Goal: Transaction & Acquisition: Purchase product/service

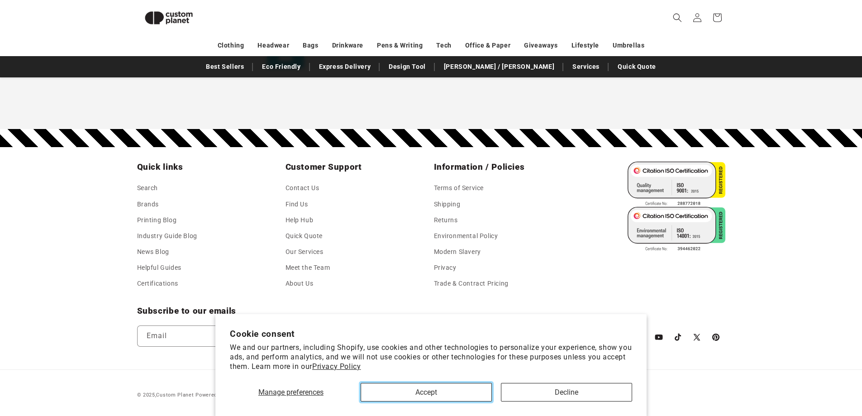
click at [420, 390] on button "Accept" at bounding box center [426, 392] width 131 height 19
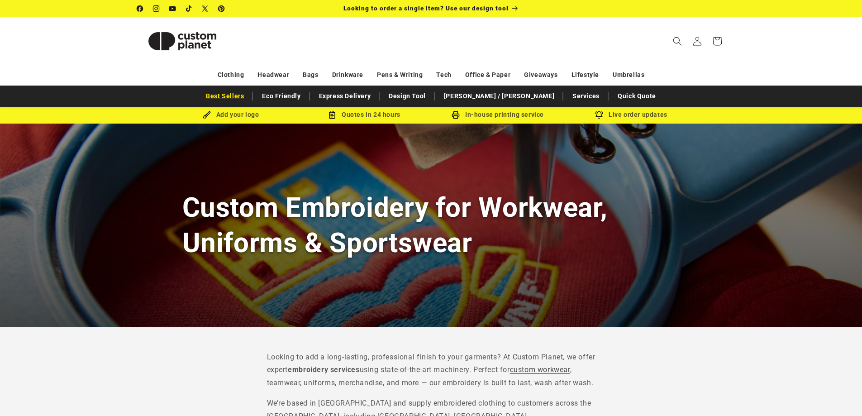
click at [248, 98] on link "Best Sellers" at bounding box center [224, 96] width 47 height 16
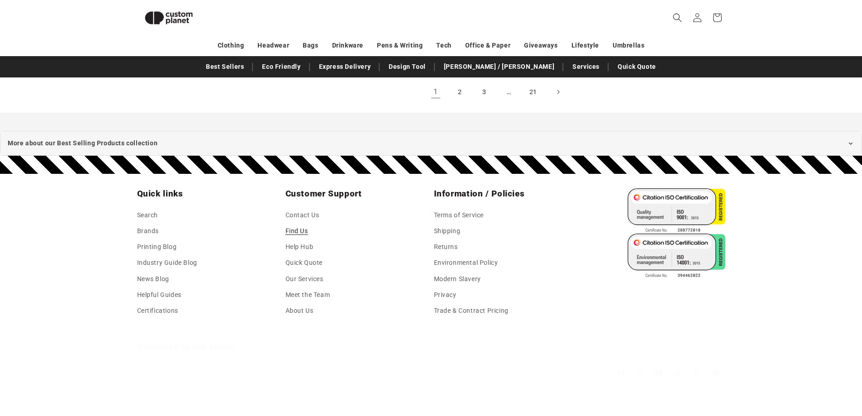
scroll to position [1233, 0]
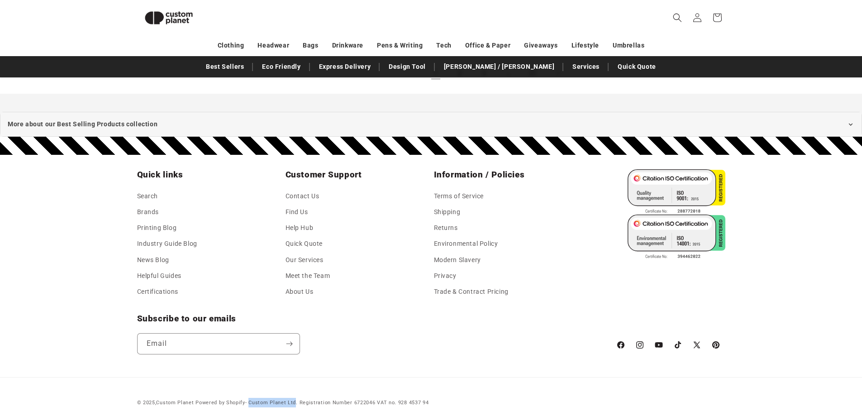
drag, startPoint x: 295, startPoint y: 392, endPoint x: 267, endPoint y: 389, distance: 28.3
click at [255, 400] on small "Powered by Shopify - Custom Planet Ltd. Registration Number 6722046 VAT no. 928…" at bounding box center [312, 403] width 233 height 6
click at [302, 391] on div "© 2025, Custom Planet Powered by Shopify - Custom Planet Ltd. Registration Numb…" at bounding box center [432, 399] width 634 height 16
click at [294, 400] on small "Powered by Shopify - Custom Planet Ltd. Registration Number 6722046 VAT no. 928…" at bounding box center [312, 403] width 233 height 6
click at [358, 400] on small "Powered by Shopify - Custom Planet Ltd. Registration Number 6722046 VAT no. 928…" at bounding box center [312, 403] width 233 height 6
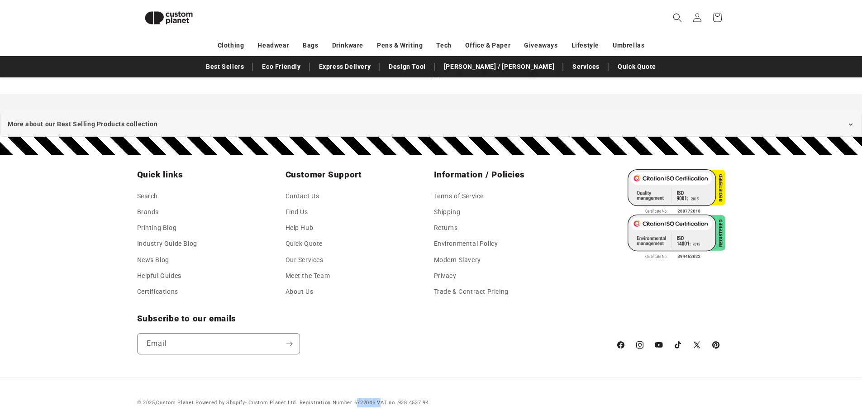
click at [358, 400] on small "Powered by Shopify - Custom Planet Ltd. Registration Number 6722046 VAT no. 928…" at bounding box center [312, 403] width 233 height 6
click at [458, 377] on div "© 2025, Custom Planet Powered by Shopify - Custom Planet Ltd. Registration Numb…" at bounding box center [431, 392] width 862 height 30
click at [294, 204] on link "Find Us" at bounding box center [297, 212] width 23 height 16
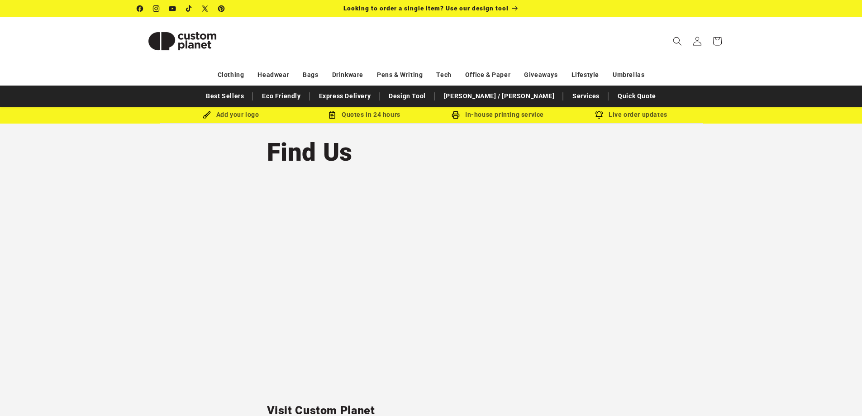
scroll to position [226, 0]
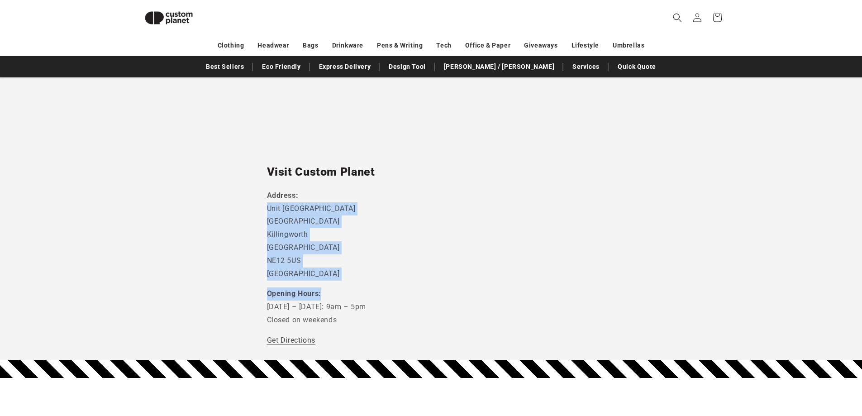
drag, startPoint x: 268, startPoint y: 205, endPoint x: 556, endPoint y: 282, distance: 297.9
click at [556, 282] on div "Visit Custom Planet Address: [STREET_ADDRESS] Opening Hours: [DATE] – [DATE]: 9…" at bounding box center [431, 147] width 329 height 400
click at [485, 258] on p "Address: Unit 7 Strand House Camperdown Ind Est Killingworth Newcastle Upon Tyn…" at bounding box center [431, 234] width 329 height 91
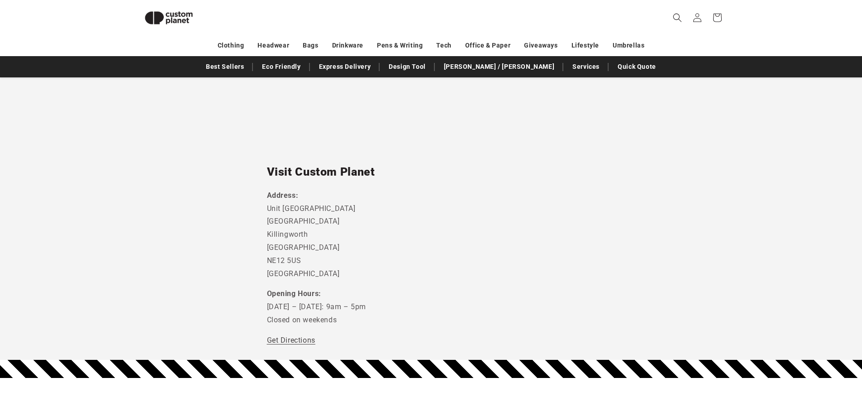
click at [315, 230] on p "Address: Unit 7 Strand House Camperdown Ind Est Killingworth Newcastle Upon Tyn…" at bounding box center [431, 234] width 329 height 91
click at [302, 227] on p "Address: Unit 7 Strand House Camperdown Ind Est Killingworth Newcastle Upon Tyn…" at bounding box center [431, 234] width 329 height 91
click at [306, 251] on p "Address: Unit 7 Strand House Camperdown Ind Est Killingworth Newcastle Upon Tyn…" at bounding box center [431, 234] width 329 height 91
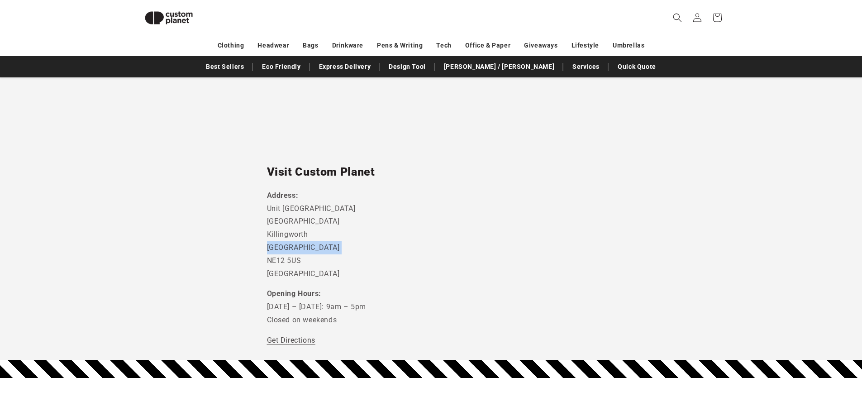
click at [441, 249] on p "Address: Unit 7 Strand House Camperdown Ind Est Killingworth Newcastle Upon Tyn…" at bounding box center [431, 234] width 329 height 91
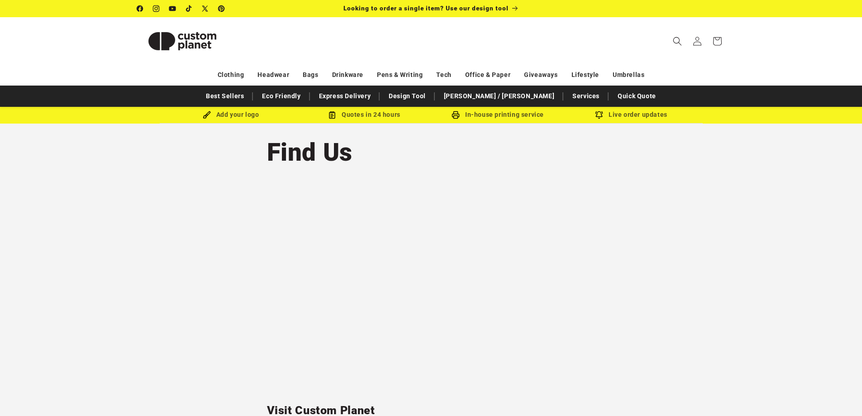
click at [810, 190] on section "Find Us Visit Custom Planet Address: Unit 7 Strand House Camperdown Ind Est Kil…" at bounding box center [431, 361] width 862 height 475
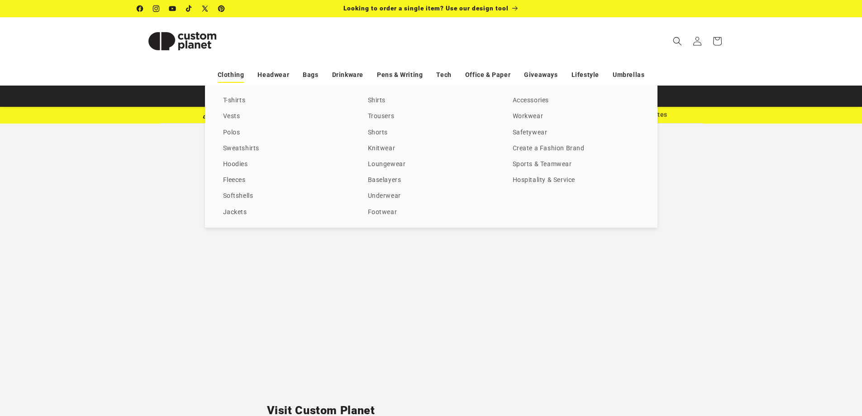
click at [244, 72] on link "Clothing" at bounding box center [231, 75] width 27 height 16
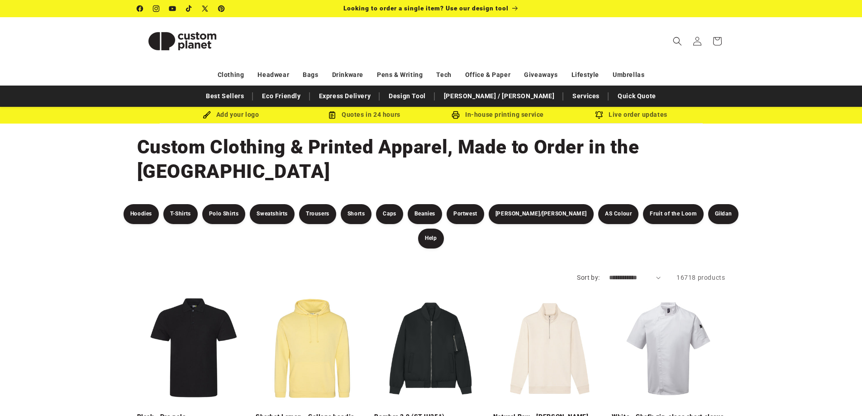
click at [197, 413] on link "Black - Pro polo" at bounding box center [193, 417] width 113 height 8
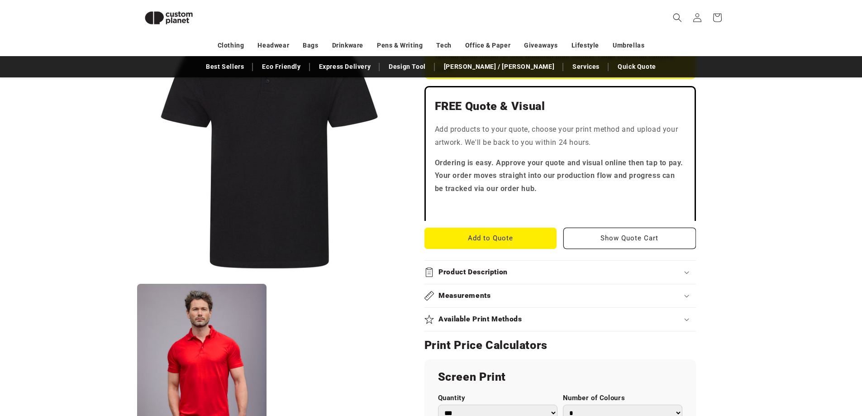
scroll to position [440, 0]
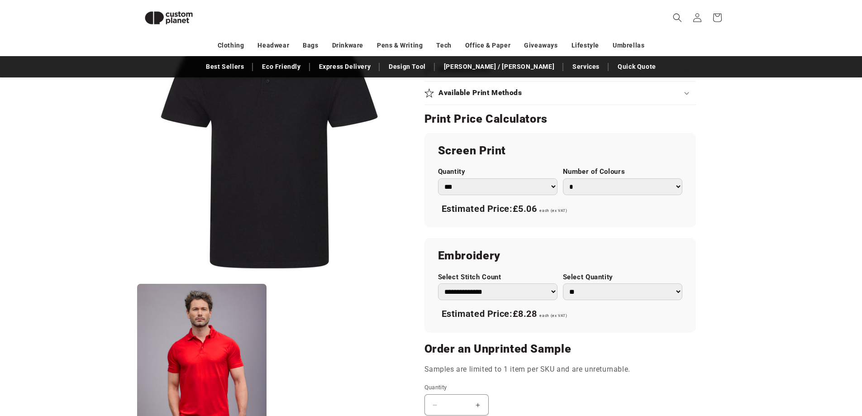
click at [526, 292] on select "**********" at bounding box center [497, 291] width 119 height 17
click at [533, 291] on select "**********" at bounding box center [497, 291] width 119 height 17
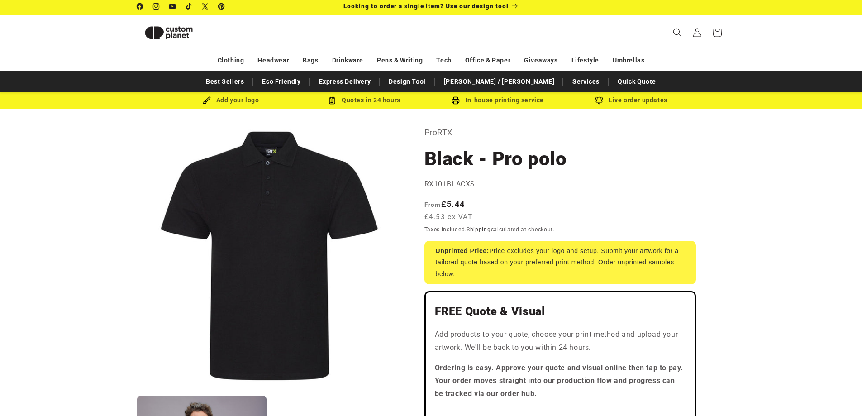
scroll to position [0, 0]
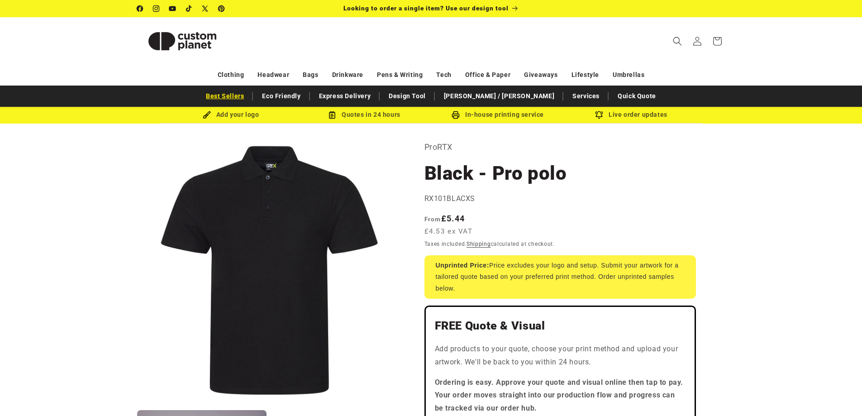
click at [248, 102] on link "Best Sellers" at bounding box center [224, 96] width 47 height 16
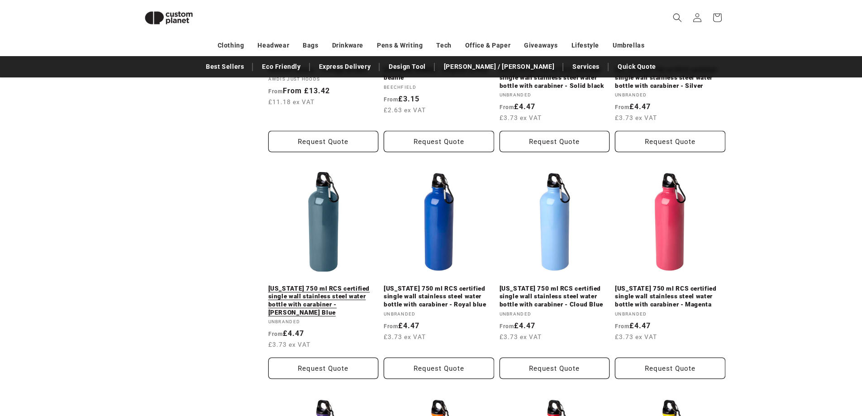
scroll to position [441, 0]
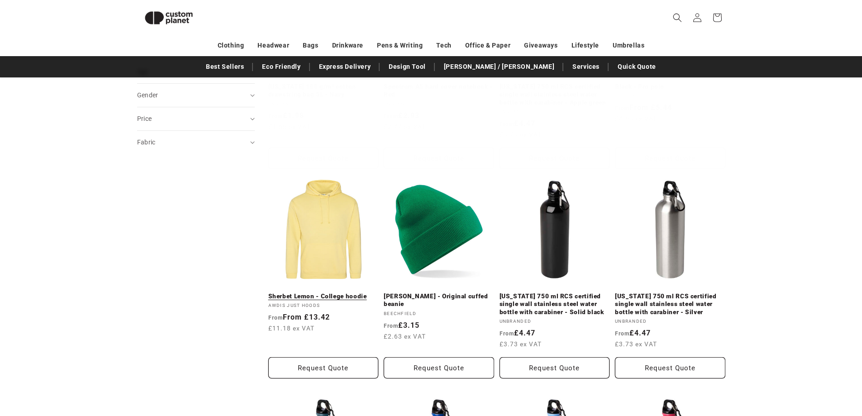
click at [333, 292] on link "Sherbet Lemon - College hoodie" at bounding box center [323, 296] width 110 height 8
